Goal: Task Accomplishment & Management: Manage account settings

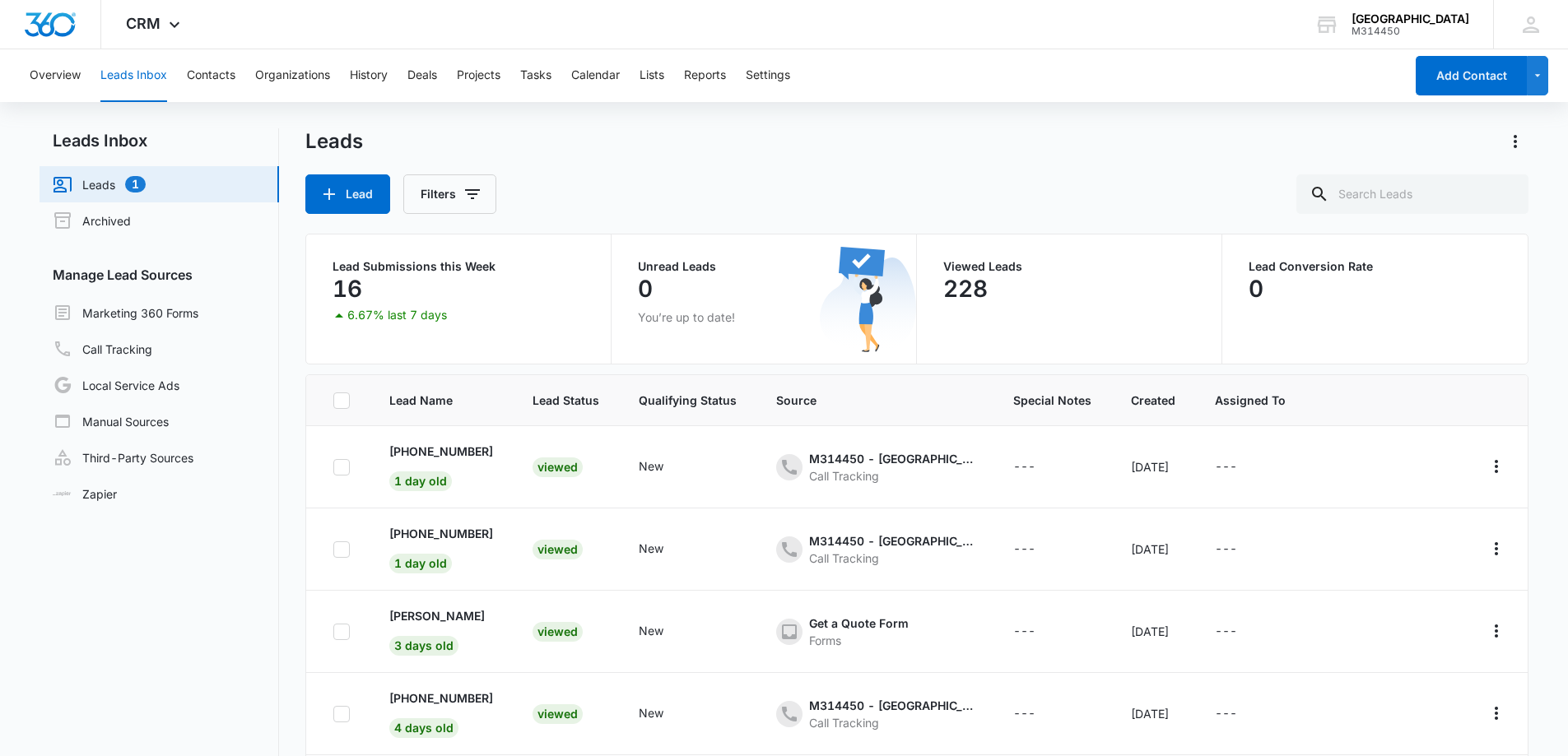
click at [104, 182] on link "Leads 1" at bounding box center [99, 185] width 93 height 20
click at [551, 462] on div "Viewed" at bounding box center [557, 467] width 50 height 20
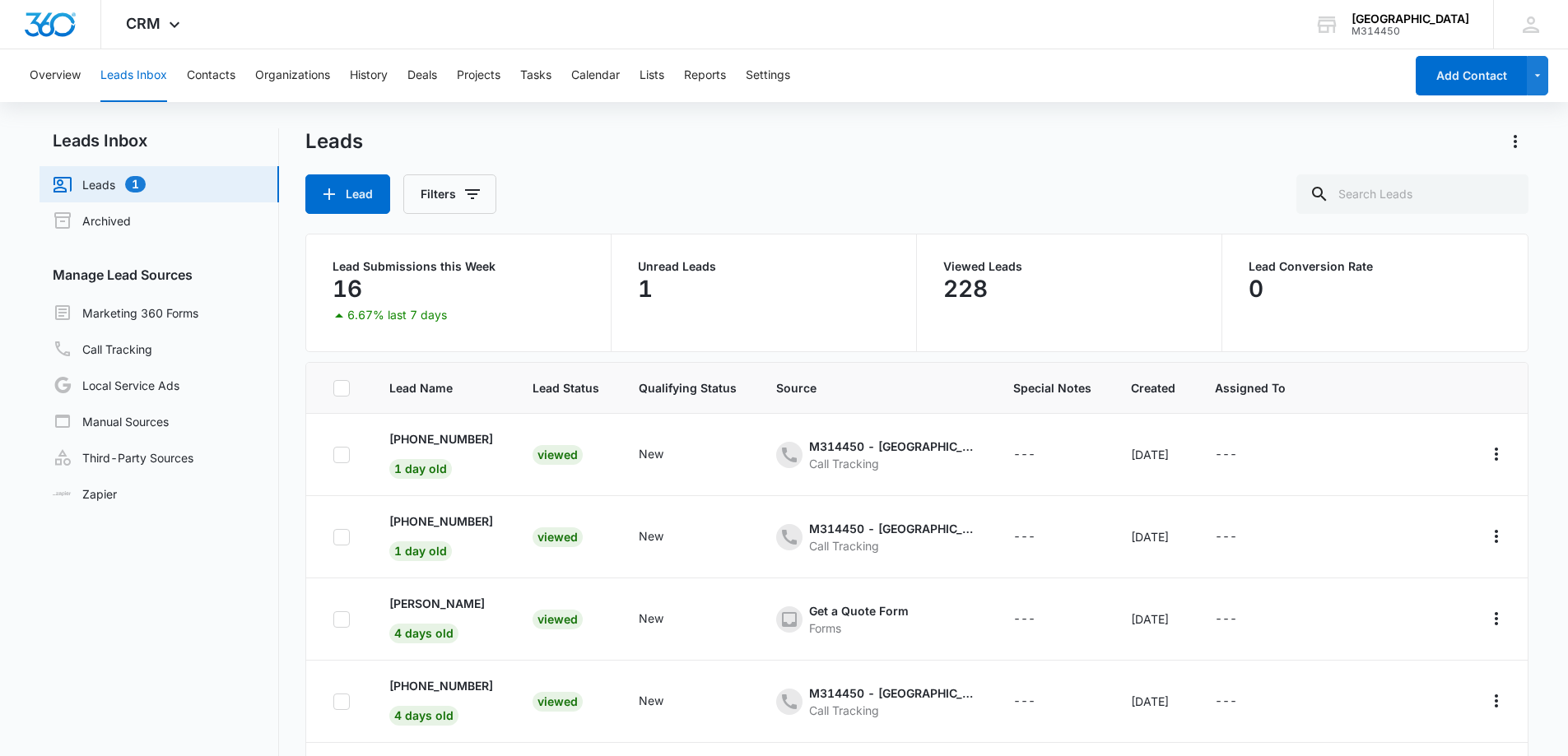
click at [96, 183] on link "Leads 1" at bounding box center [99, 185] width 93 height 20
click at [533, 453] on div "New" at bounding box center [549, 455] width 34 height 20
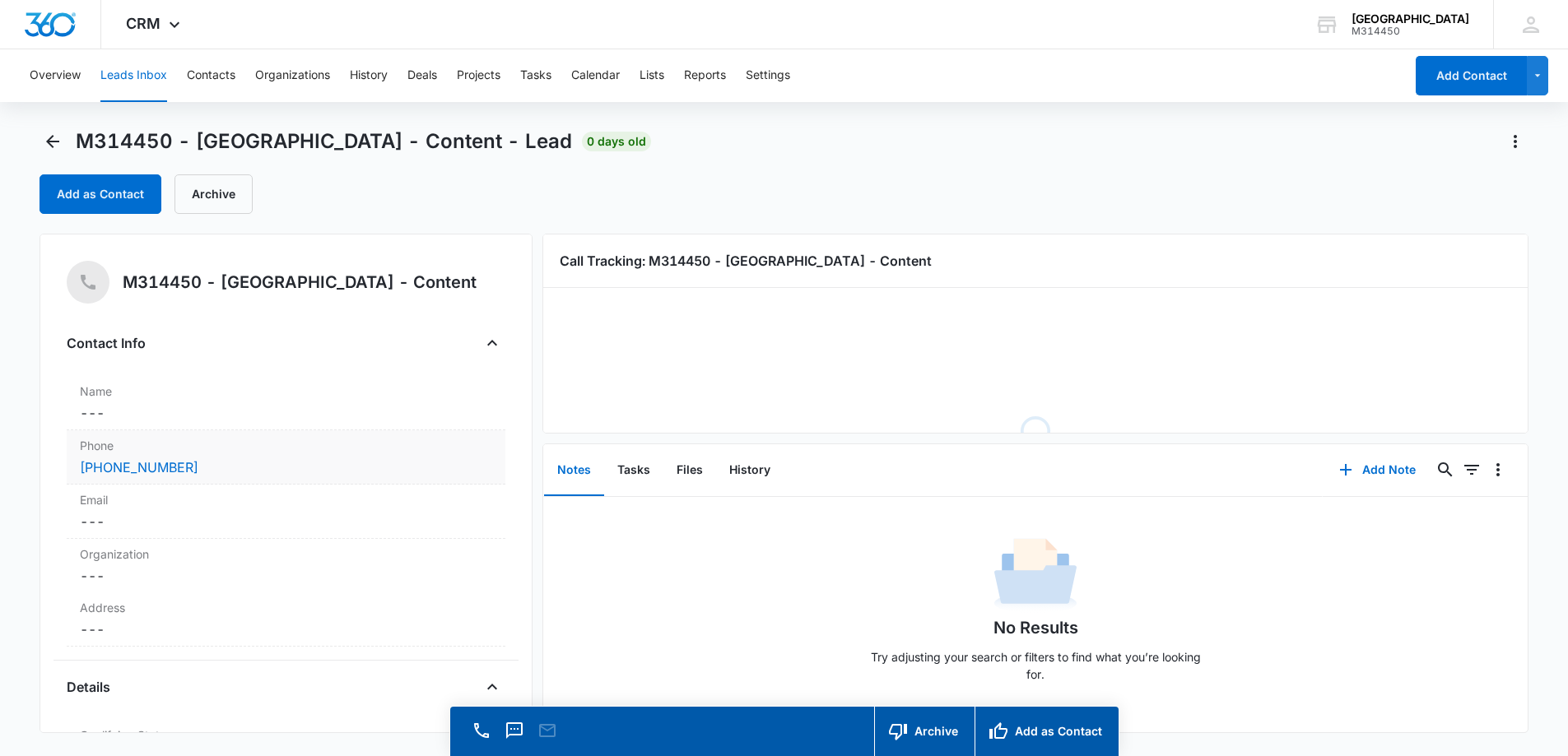
click at [284, 470] on div "[PHONE_NUMBER]" at bounding box center [285, 467] width 412 height 20
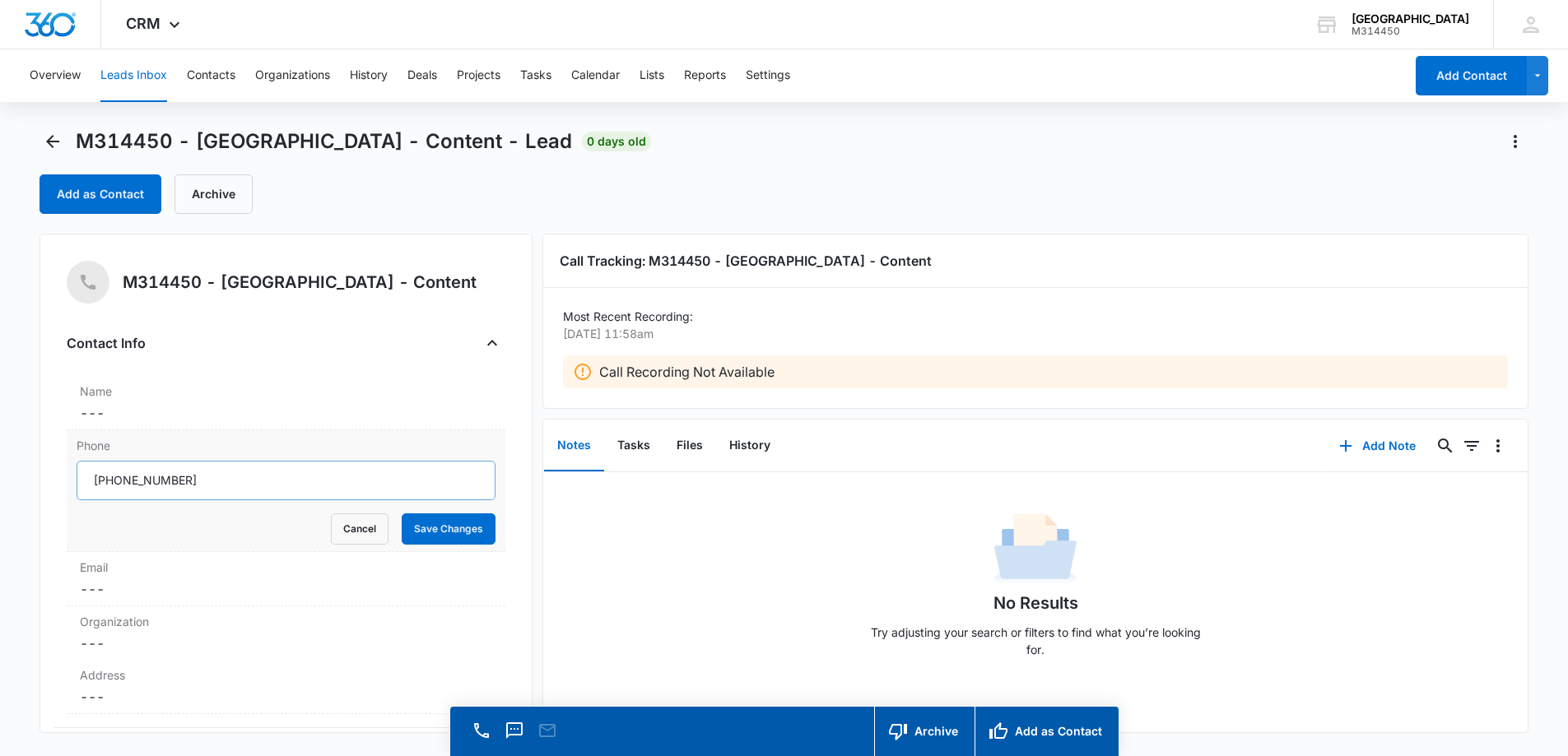
drag, startPoint x: 274, startPoint y: 476, endPoint x: 120, endPoint y: 476, distance: 154.0
drag, startPoint x: 196, startPoint y: 477, endPoint x: 110, endPoint y: 475, distance: 86.0
click at [110, 475] on input "Phone" at bounding box center [285, 480] width 419 height 39
click at [1379, 442] on button "Add Note" at bounding box center [1377, 446] width 109 height 39
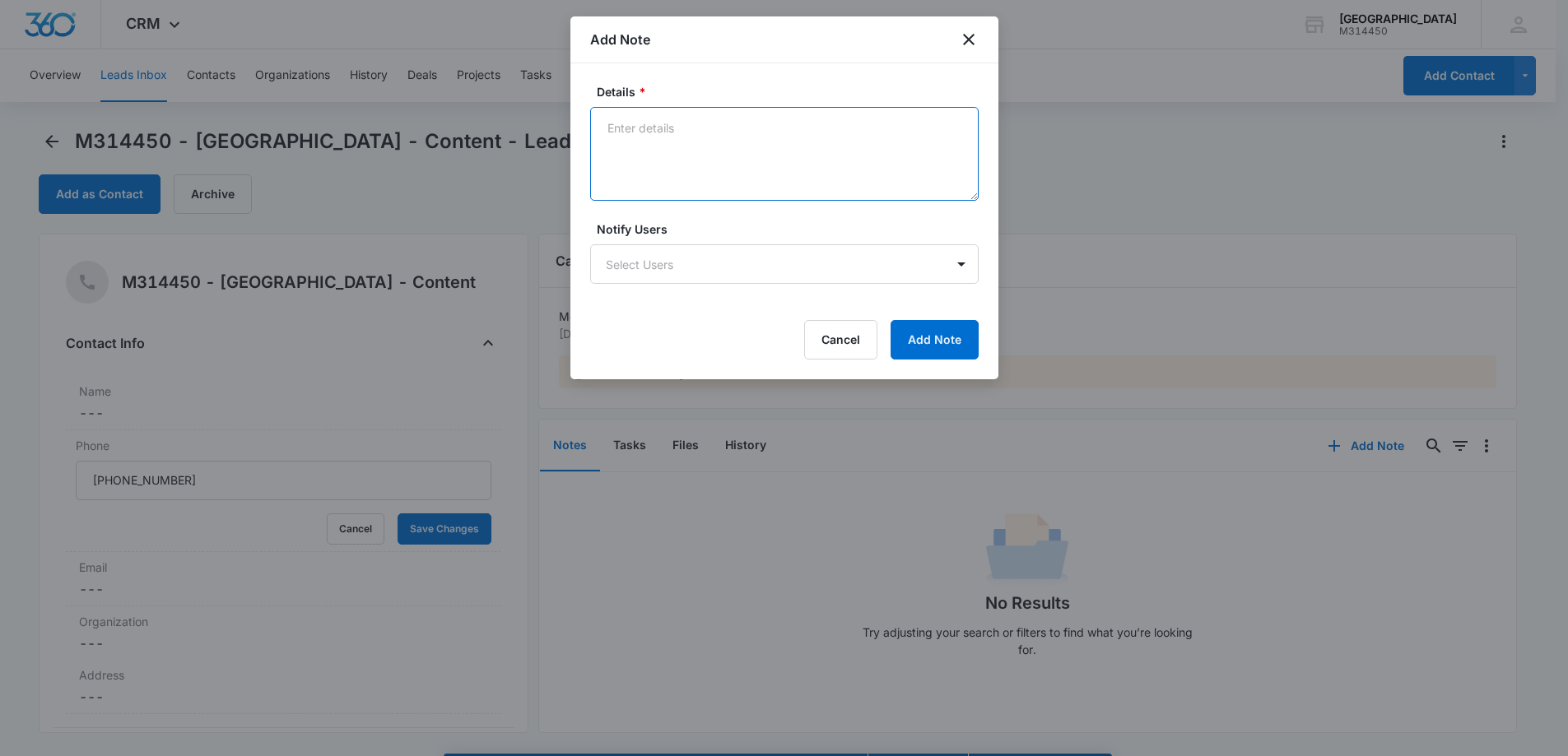
click at [656, 127] on textarea "Details *" at bounding box center [784, 154] width 389 height 94
paste textarea "Asking about NPE and Whitening costs - WCB when ready"
type textarea "Asking about NPE and Whitening costs - WCB when ready"
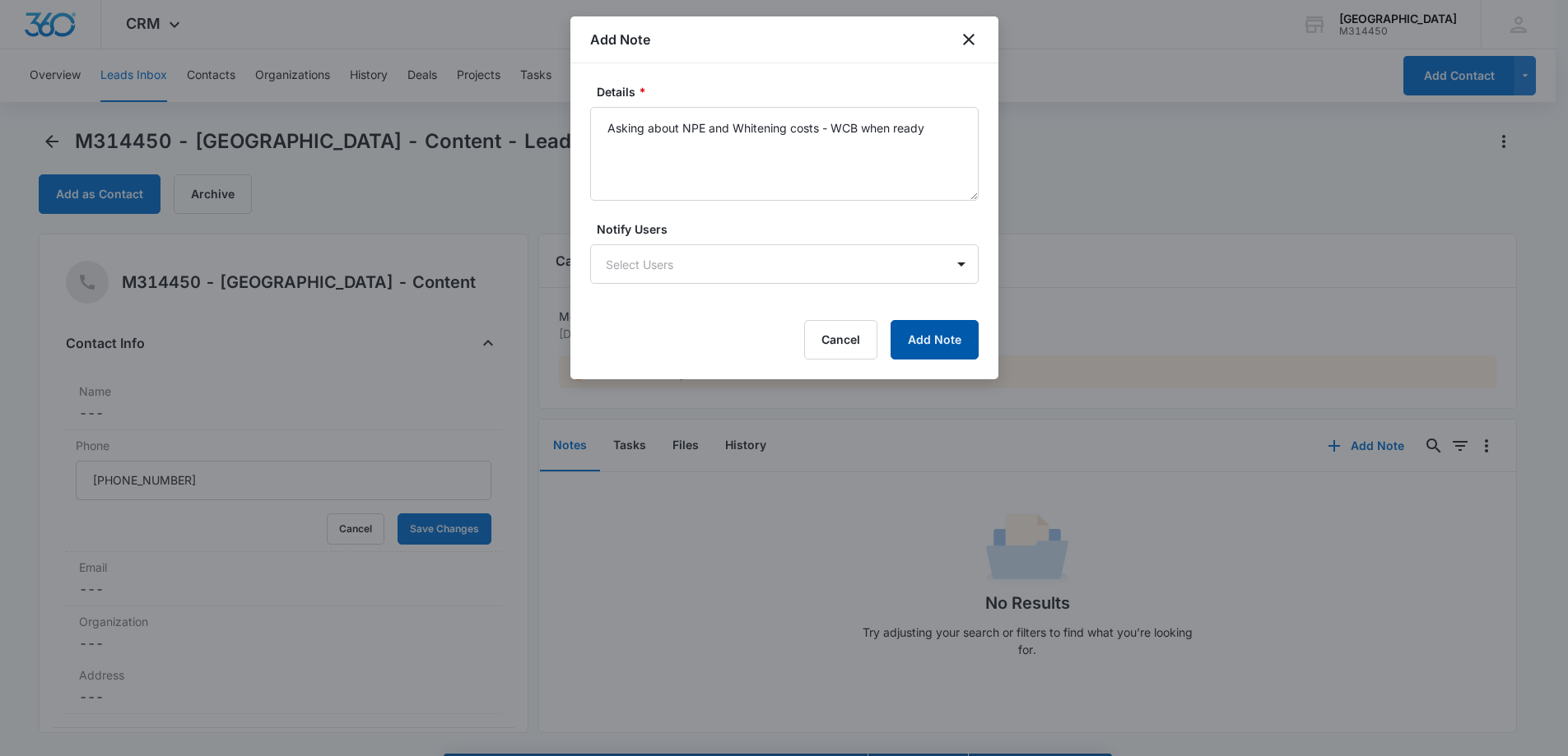
click at [933, 352] on button "Add Note" at bounding box center [934, 339] width 88 height 39
